Goal: Task Accomplishment & Management: Complete application form

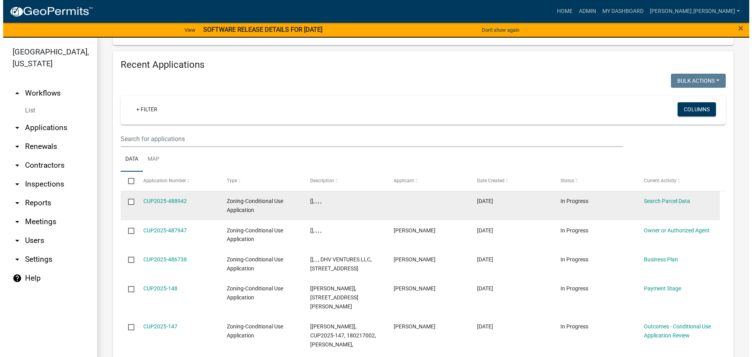
scroll to position [901, 0]
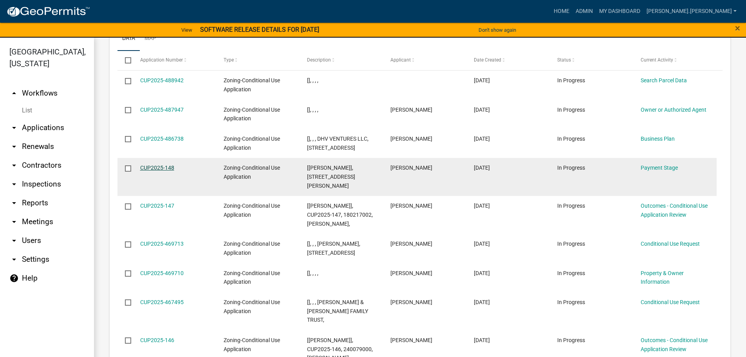
click at [151, 171] on link "CUP2025-148" at bounding box center [157, 168] width 34 height 6
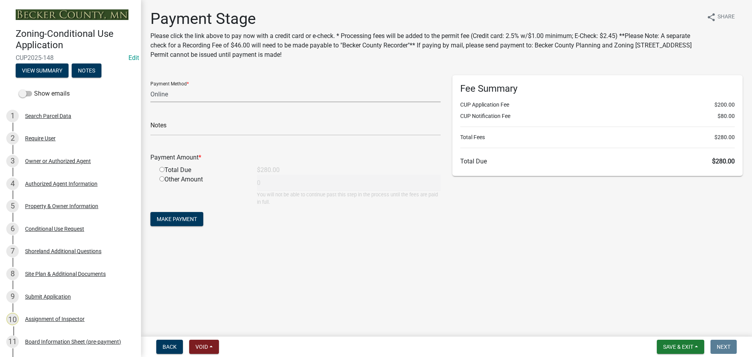
click at [168, 92] on select "Credit Card POS Check Cash Online" at bounding box center [295, 94] width 290 height 16
select select "1: 0"
click at [150, 86] on select "Credit Card POS Check Cash Online" at bounding box center [295, 94] width 290 height 16
click at [181, 124] on input "text" at bounding box center [295, 127] width 290 height 16
type input "3141"
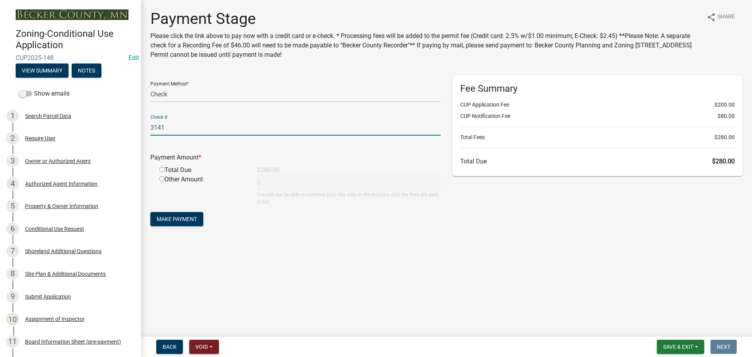
click at [162, 170] on input "radio" at bounding box center [161, 169] width 5 height 5
radio input "true"
type input "280"
click at [194, 219] on span "Make Payment" at bounding box center [177, 219] width 40 height 6
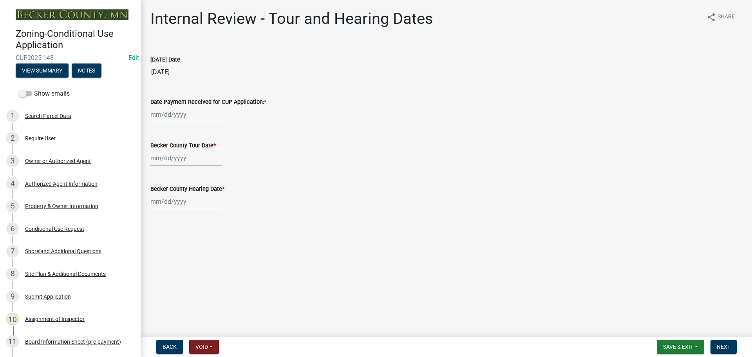
click at [183, 115] on div at bounding box center [186, 115] width 72 height 16
select select "10"
select select "2025"
click at [183, 167] on div "8" at bounding box center [183, 169] width 13 height 13
type input "[DATE]"
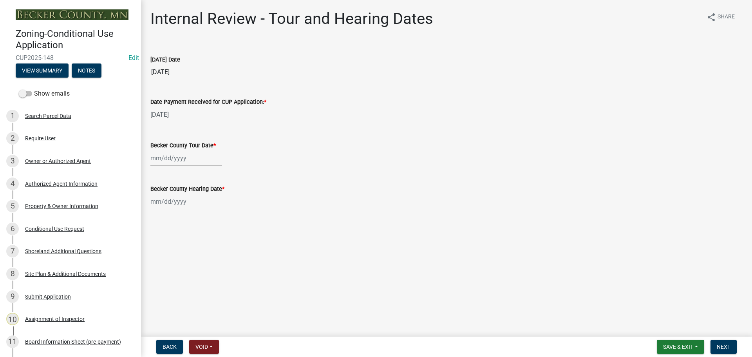
click at [166, 162] on div at bounding box center [186, 158] width 72 height 16
select select "10"
select select "2025"
click at [182, 236] on div "22" at bounding box center [183, 237] width 13 height 13
type input "[DATE]"
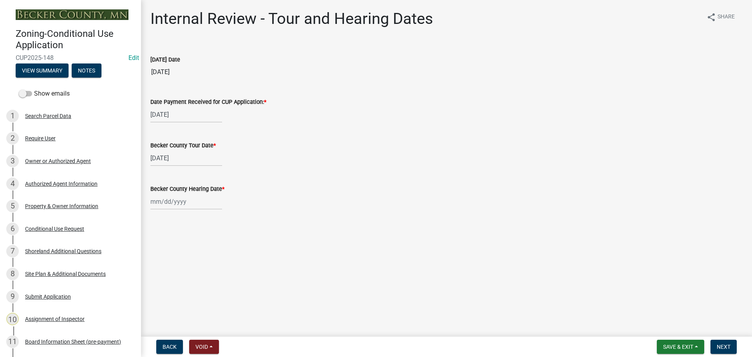
select select "10"
select select "2025"
click at [186, 200] on div "[PERSON_NAME] Feb Mar Apr [PERSON_NAME][DATE] Oct Nov [DATE] 1526 1527 1528 152…" at bounding box center [186, 202] width 72 height 16
click at [179, 293] on div "29" at bounding box center [183, 293] width 13 height 13
type input "[DATE]"
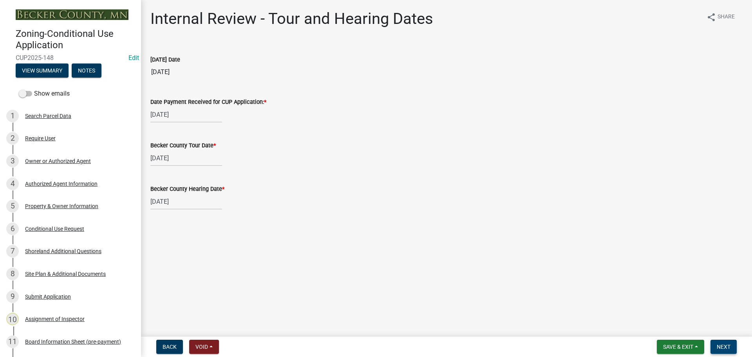
click at [717, 353] on button "Next" at bounding box center [724, 347] width 26 height 14
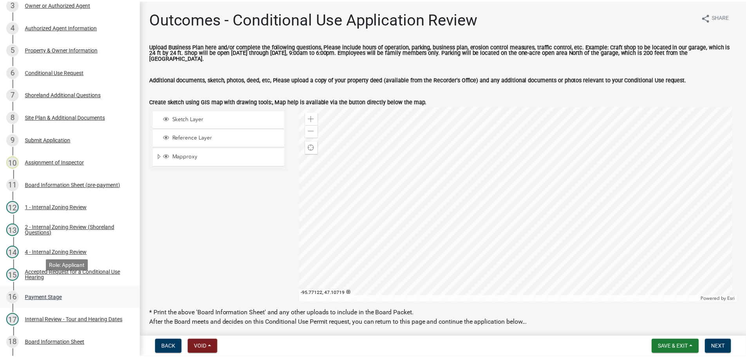
scroll to position [235, 0]
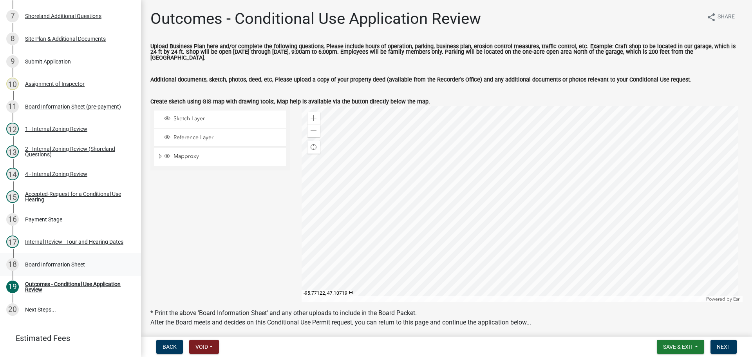
click at [71, 264] on div "Board Information Sheet" at bounding box center [55, 264] width 60 height 5
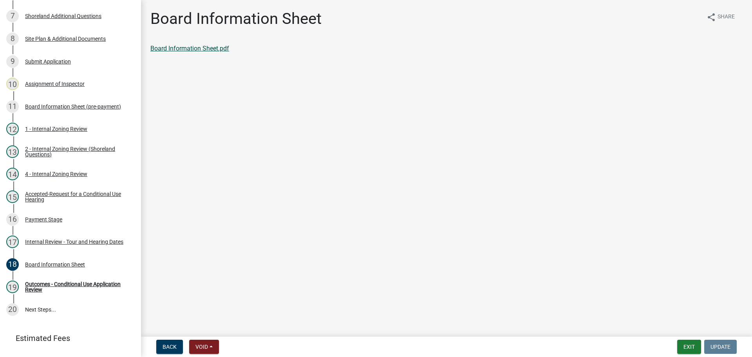
click at [204, 48] on link "Board Information Sheet.pdf" at bounding box center [189, 48] width 79 height 7
click at [689, 343] on button "Exit" at bounding box center [689, 347] width 24 height 14
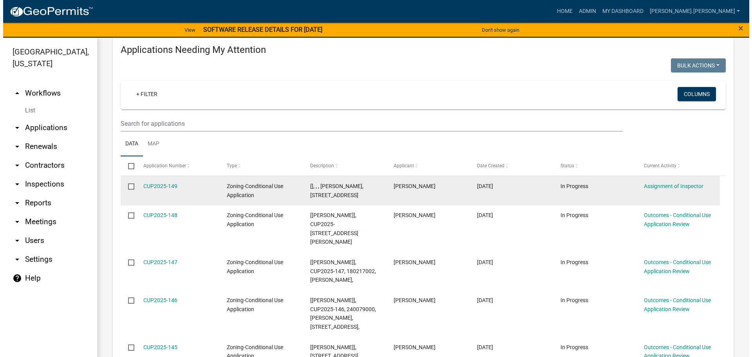
scroll to position [118, 0]
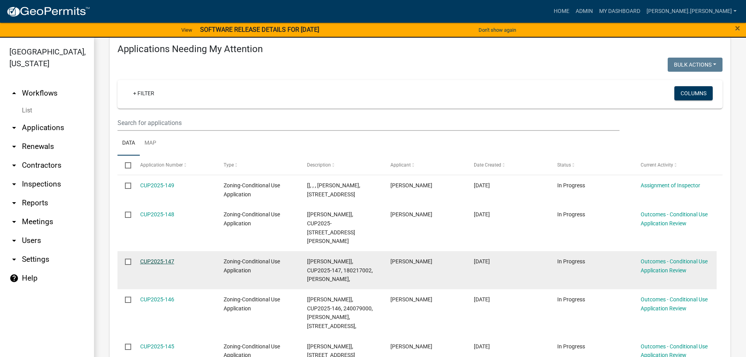
click at [161, 263] on link "CUP2025-147" at bounding box center [157, 261] width 34 height 6
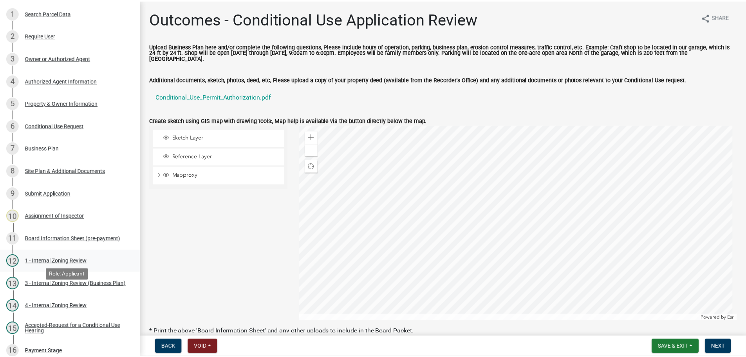
scroll to position [196, 0]
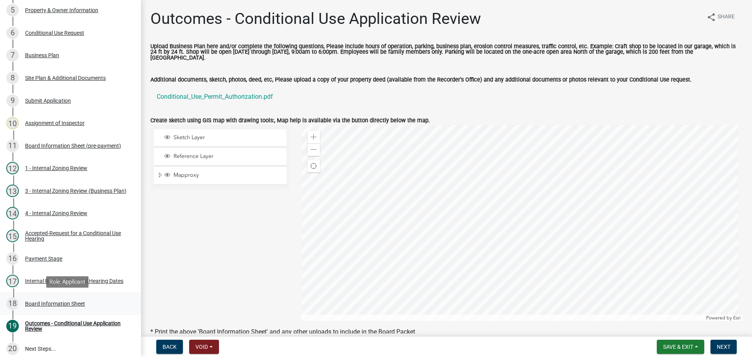
click at [69, 302] on div "Board Information Sheet" at bounding box center [55, 303] width 60 height 5
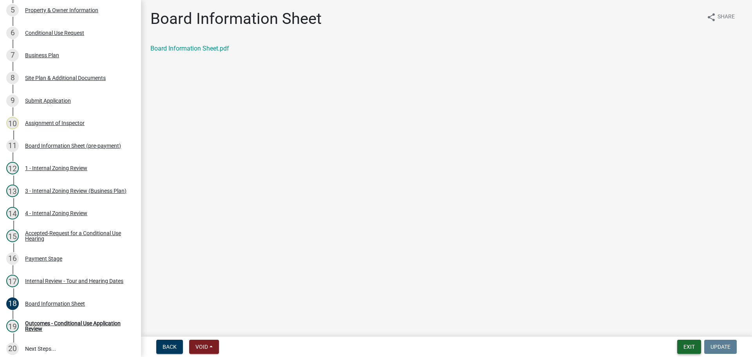
click at [692, 349] on button "Exit" at bounding box center [689, 347] width 24 height 14
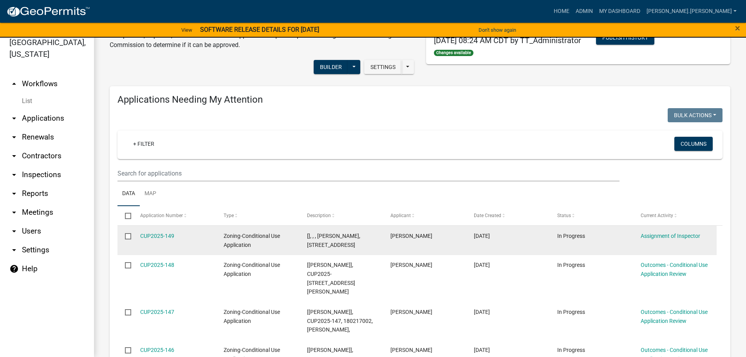
scroll to position [118, 0]
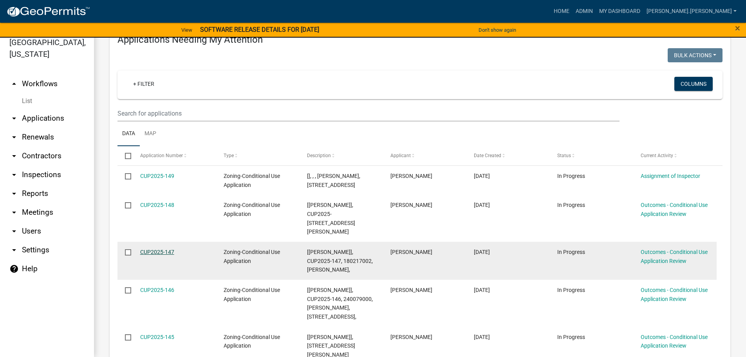
click at [163, 250] on link "CUP2025-147" at bounding box center [157, 252] width 34 height 6
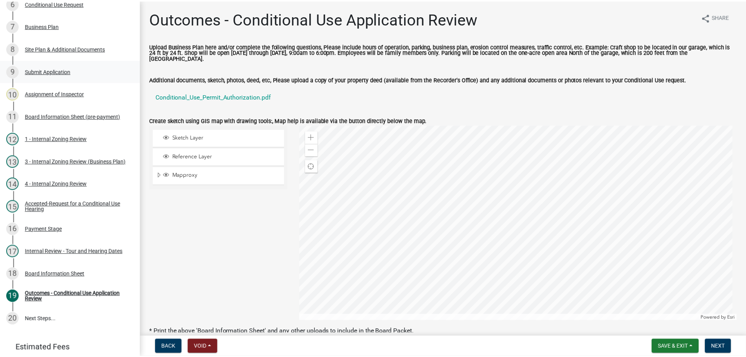
scroll to position [274, 0]
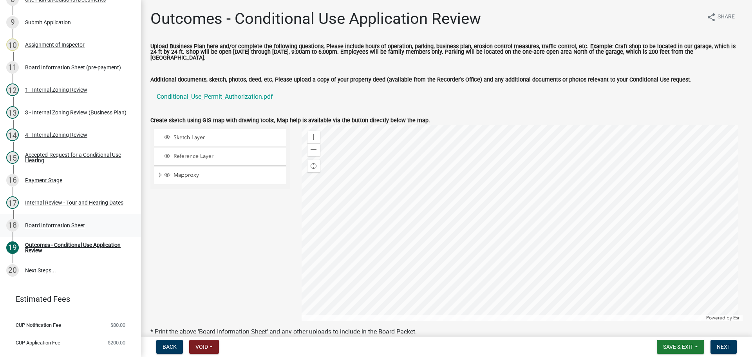
click at [68, 224] on div "Board Information Sheet" at bounding box center [55, 225] width 60 height 5
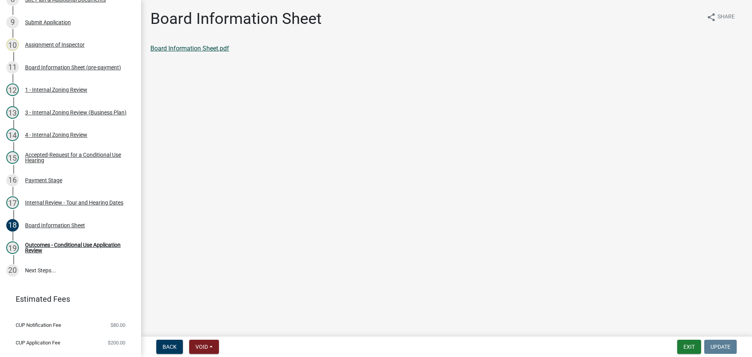
click at [194, 45] on link "Board Information Sheet.pdf" at bounding box center [189, 48] width 79 height 7
click at [694, 348] on button "Exit" at bounding box center [689, 347] width 24 height 14
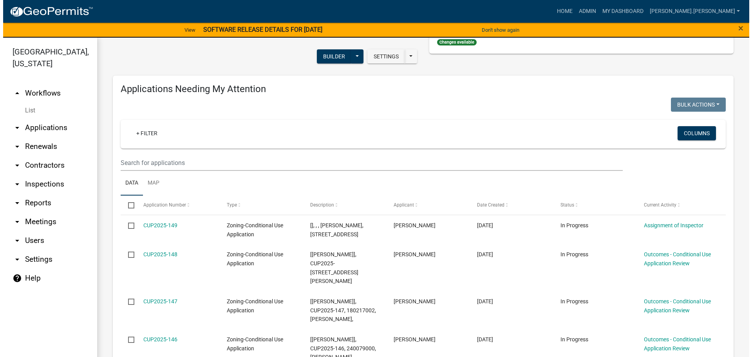
scroll to position [78, 0]
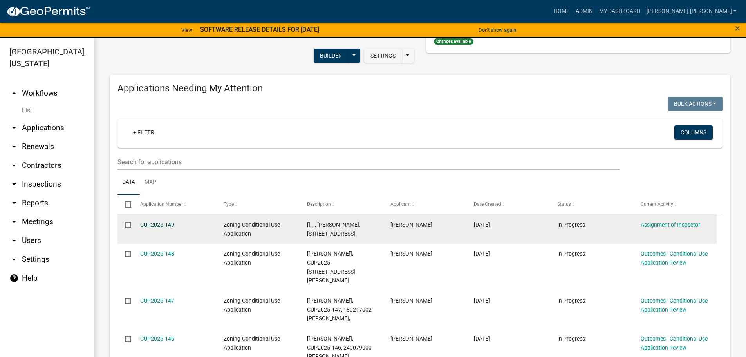
click at [167, 221] on link "CUP2025-149" at bounding box center [157, 224] width 34 height 6
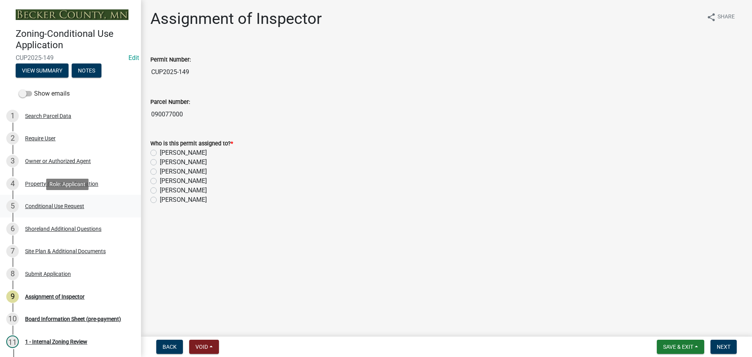
click at [70, 206] on div "Conditional Use Request" at bounding box center [54, 205] width 59 height 5
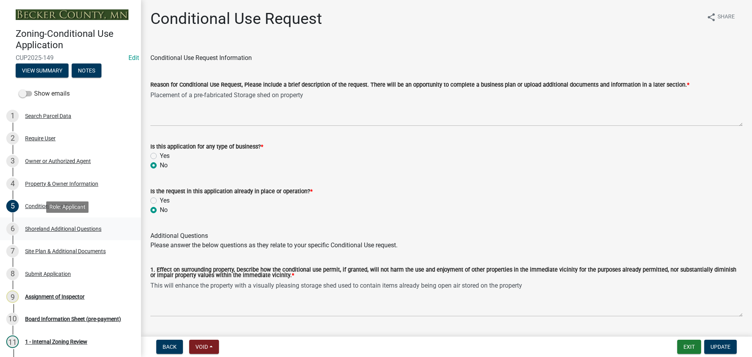
click at [82, 229] on div "Shoreland Additional Questions" at bounding box center [63, 228] width 76 height 5
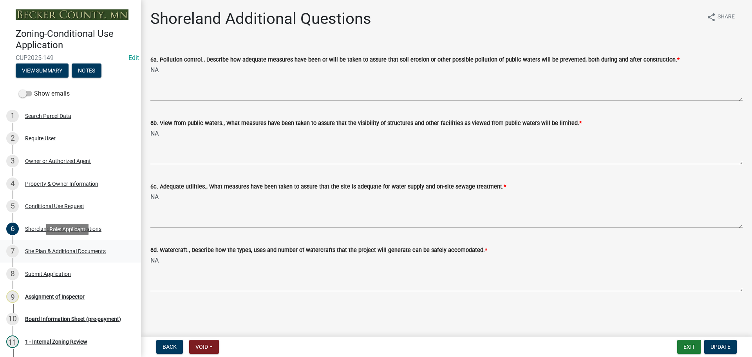
click at [60, 251] on div "Site Plan & Additional Documents" at bounding box center [65, 250] width 81 height 5
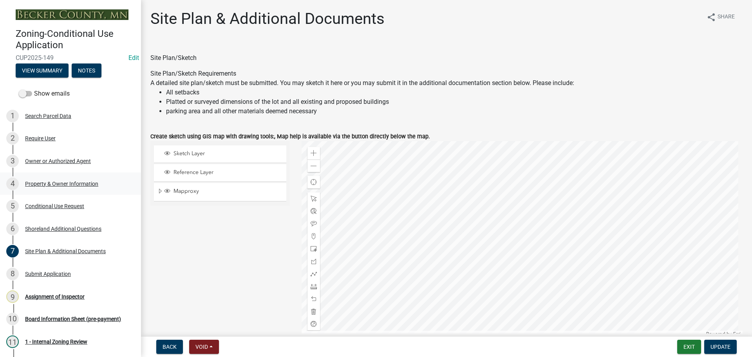
click at [47, 183] on div "Property & Owner Information" at bounding box center [61, 183] width 73 height 5
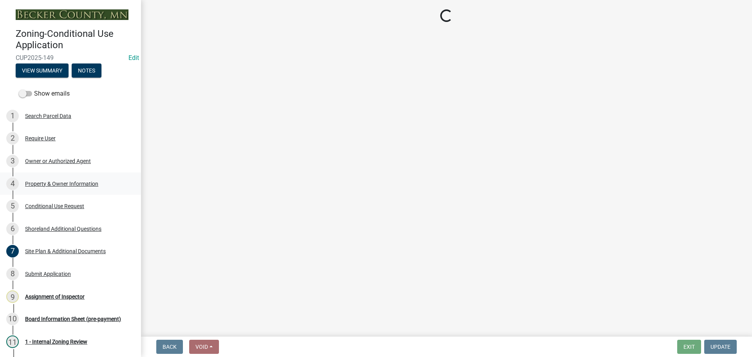
select select "03b66f02-416b-4446-89f2-3a1e37a104c7"
select select "cfc62c20-5410-4b4e-9654-2cc4795daefc"
select select "99cd2cf1-4fe5-4473-8f15-61e3df51664a"
select select "13726620-cc63-41e5-b794-55a06c4a591d"
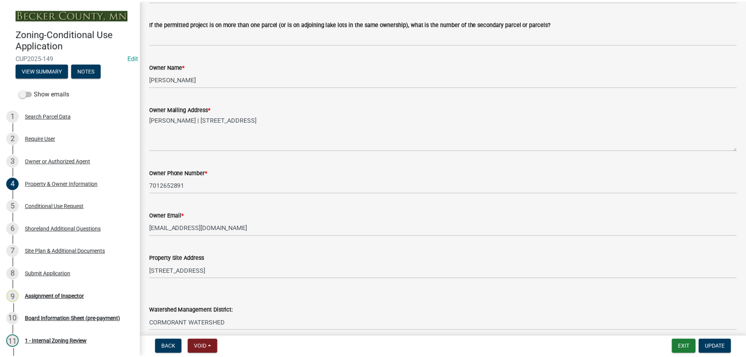
scroll to position [40, 0]
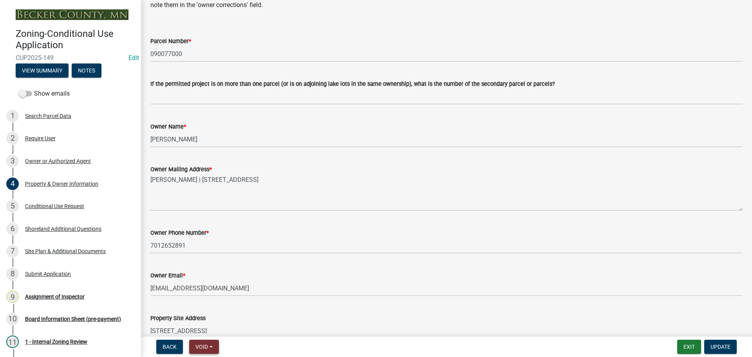
click at [203, 347] on span "Void" at bounding box center [202, 347] width 13 height 6
click at [205, 326] on button "Void" at bounding box center [220, 326] width 63 height 19
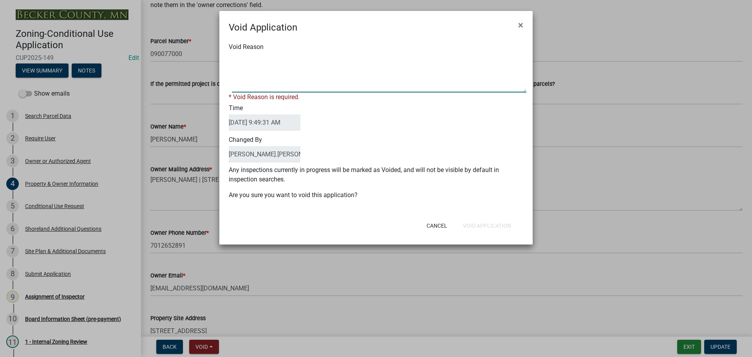
click at [295, 80] on textarea "Void Reason" at bounding box center [379, 72] width 295 height 39
type textarea "n"
type textarea "NEED A SITE PERMIT. CUP NOT REQUIRED."
click at [499, 227] on form "Void Application × Void Reason * Void Reason is required. Time [DATE] 9:49:31 A…" at bounding box center [375, 124] width 313 height 226
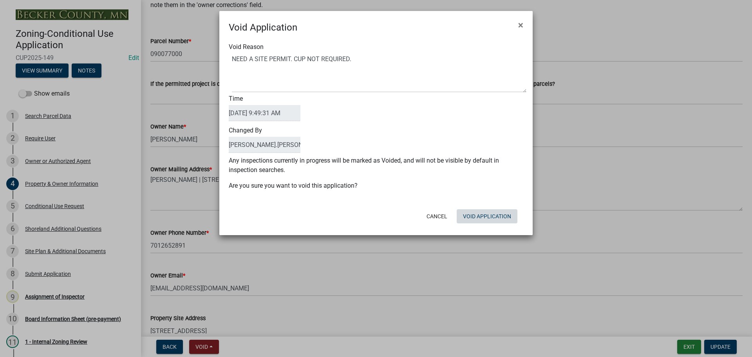
click at [499, 218] on button "Void Application" at bounding box center [487, 216] width 61 height 14
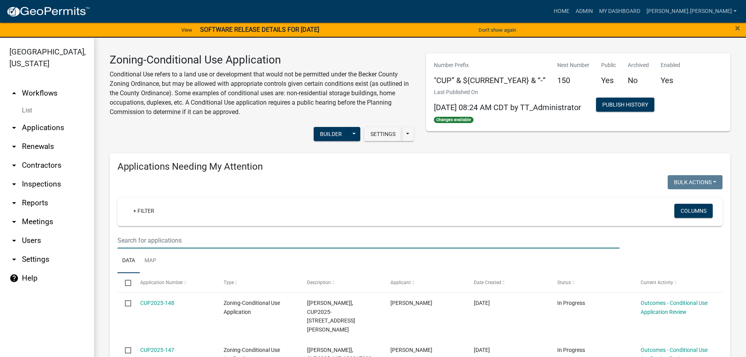
click at [182, 239] on input "text" at bounding box center [369, 240] width 502 height 16
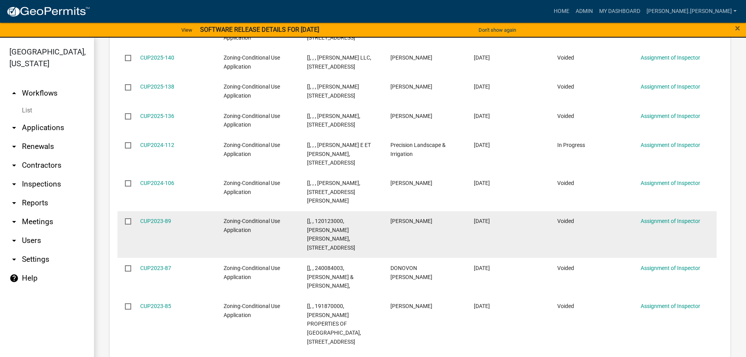
scroll to position [313, 0]
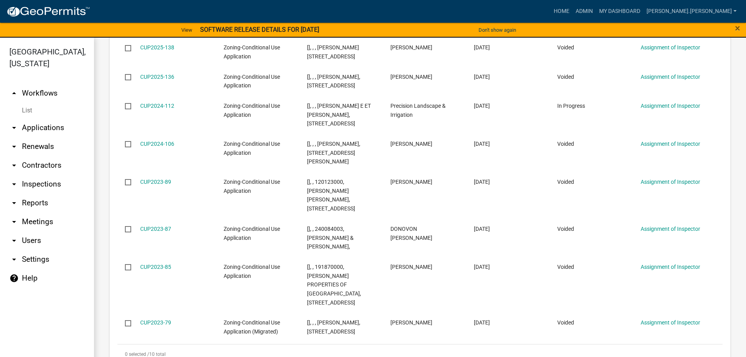
type input "ASSIGNMENT"
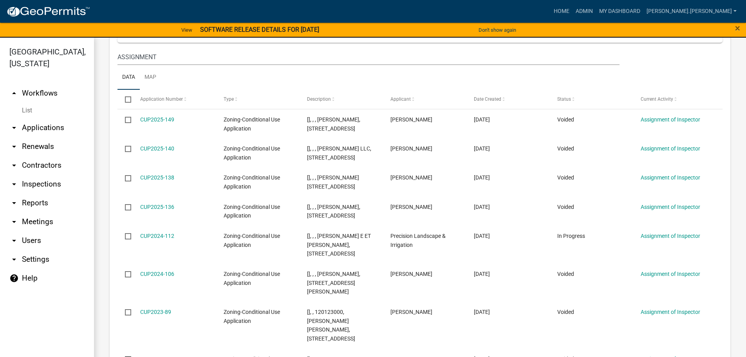
scroll to position [0, 0]
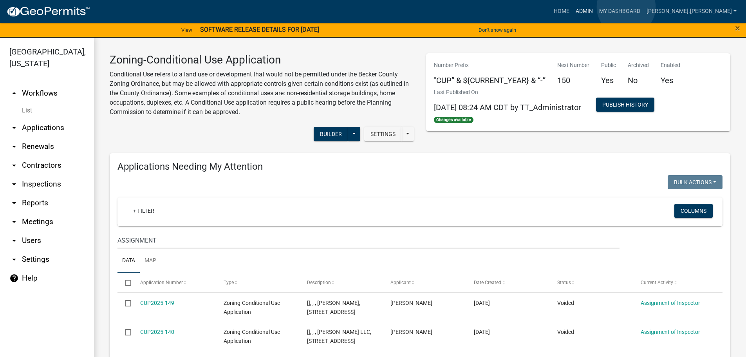
click at [596, 7] on link "Admin" at bounding box center [585, 11] width 24 height 15
